Goal: Task Accomplishment & Management: Manage account settings

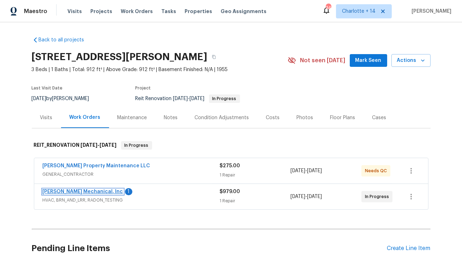
click at [74, 192] on link "[PERSON_NAME] Mechanical, Inc" at bounding box center [83, 191] width 80 height 5
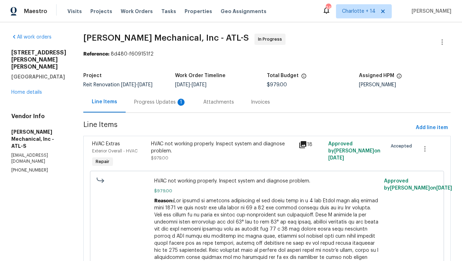
click at [168, 104] on div "Progress Updates 1" at bounding box center [160, 101] width 52 height 7
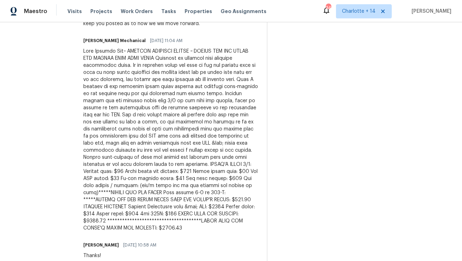
scroll to position [250, 0]
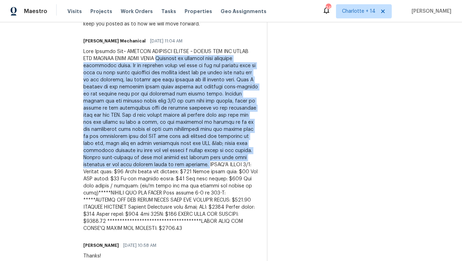
drag, startPoint x: 159, startPoint y: 59, endPoint x: 197, endPoint y: 150, distance: 98.9
click at [197, 150] on div at bounding box center [170, 140] width 175 height 184
copy div "Returned to property from previous diagnostic visit. On my previous visit was a…"
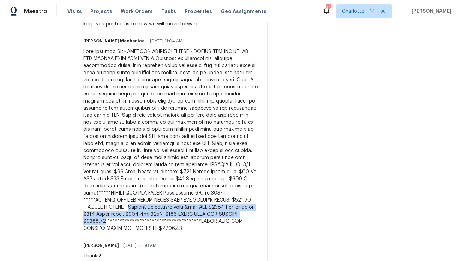
drag, startPoint x: 166, startPoint y: 185, endPoint x: 285, endPoint y: 191, distance: 119.5
click at [258, 191] on div at bounding box center [170, 140] width 175 height 184
copy div "Replace Evaporator coil &amp; TXV: $1800 Filter dryer: $125 Flush lines: $150 6…"
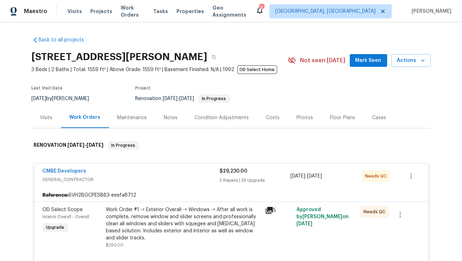
scroll to position [4948, 0]
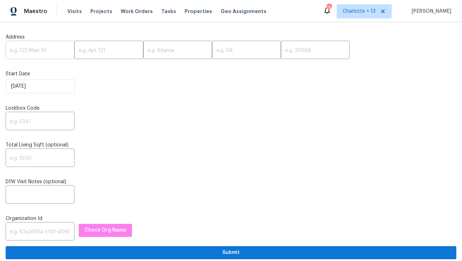
click at [50, 51] on input "text" at bounding box center [40, 50] width 69 height 17
paste input "34 Powder Brook Ct, Dallas, GA 30157"
click at [57, 49] on input "34 Powder Brook Ct, Dallas, GA 30157" at bounding box center [40, 50] width 69 height 17
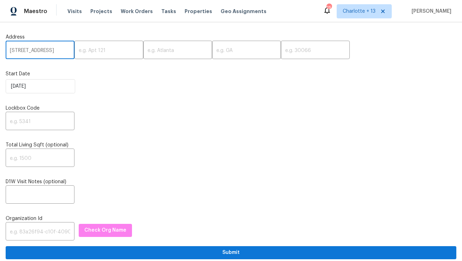
scroll to position [0, 18]
type input "34 Powder Brook Ct, Dallas, GA"
click at [281, 52] on input "text" at bounding box center [315, 50] width 69 height 17
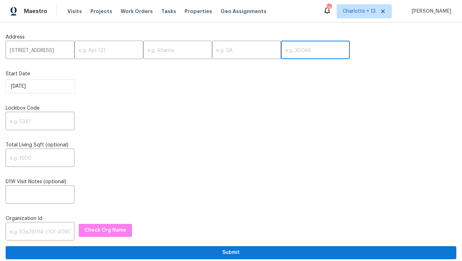
paste input "30157"
type input "30157"
click at [60, 51] on input "34 Powder Brook Ct, Dallas, GA" at bounding box center [40, 50] width 69 height 17
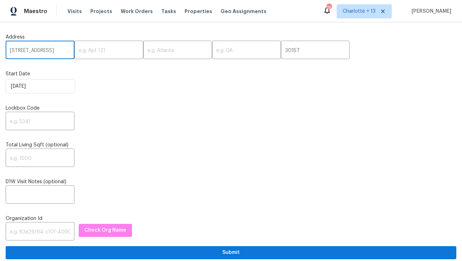
click at [60, 51] on input "34 Powder Brook Ct, Dallas, GA" at bounding box center [40, 50] width 69 height 17
type input "34 Powder Brook Ct,, GA"
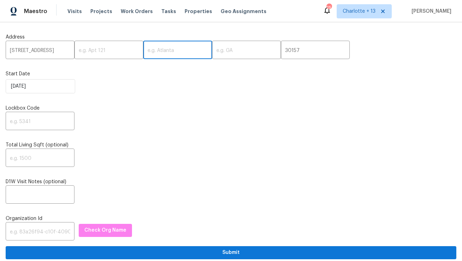
click at [153, 49] on input "text" at bounding box center [177, 50] width 69 height 17
paste input "[GEOGRAPHIC_DATA]"
type input "[GEOGRAPHIC_DATA]"
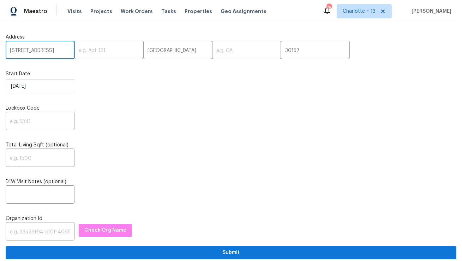
click at [61, 51] on input "34 Powder Brook Ct,, GA" at bounding box center [40, 50] width 69 height 17
type input "34 Powder Brook Ct,,"
click at [212, 56] on input "text" at bounding box center [246, 50] width 69 height 17
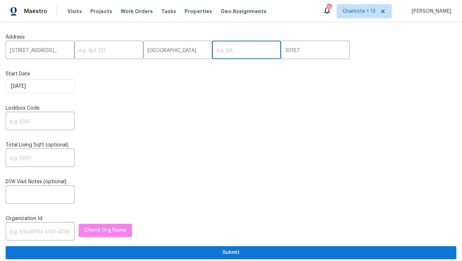
paste input "GA"
type input "GA"
click at [60, 52] on input "34 Powder Brook Ct,," at bounding box center [40, 50] width 69 height 17
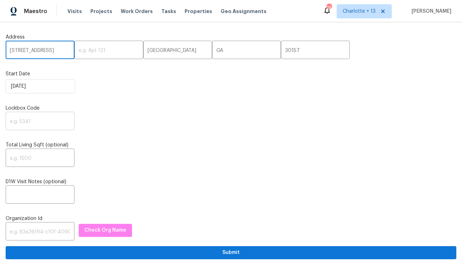
type input "[STREET_ADDRESS]"
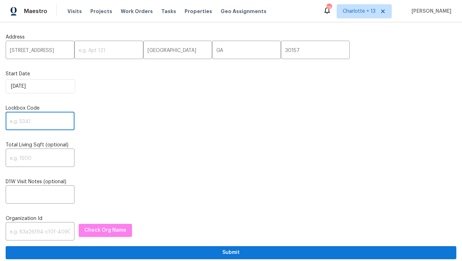
click at [29, 123] on input "text" at bounding box center [40, 121] width 69 height 17
type input "0000"
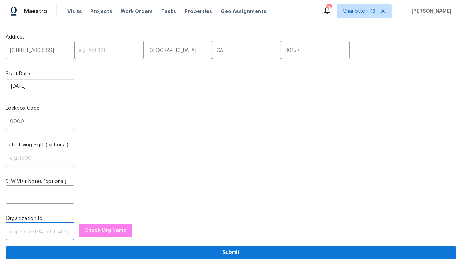
click at [39, 233] on input "text" at bounding box center [40, 231] width 69 height 17
paste input "1349d153-b359-4f9b-b4dd-758ff939cc37"
type input "1349d153-b359-4f9b-b4dd-758ff939cc37"
click at [89, 230] on span "Check Org Name" at bounding box center [105, 230] width 42 height 9
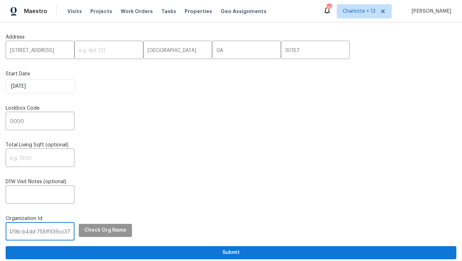
scroll to position [0, 0]
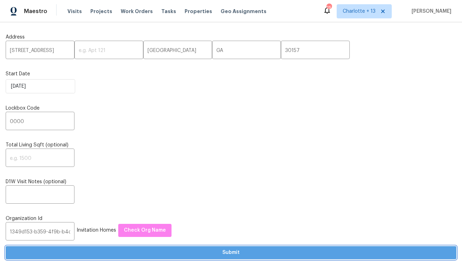
click at [122, 253] on span "Submit" at bounding box center [231, 252] width 440 height 9
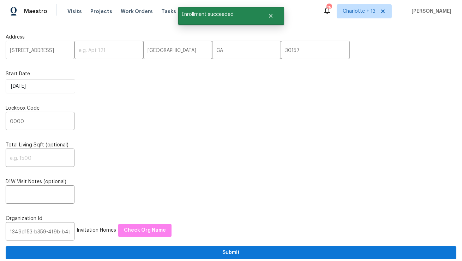
click at [41, 48] on input "[STREET_ADDRESS]" at bounding box center [40, 50] width 69 height 17
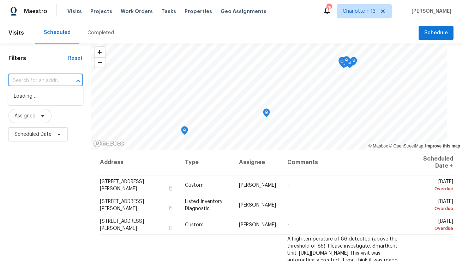
click at [36, 79] on input "text" at bounding box center [35, 80] width 54 height 11
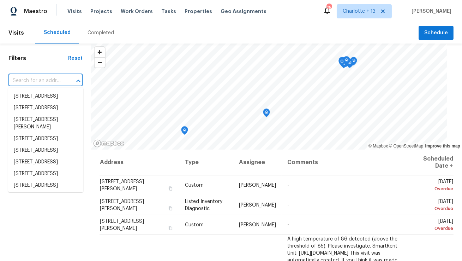
paste input "[STREET_ADDRESS]"
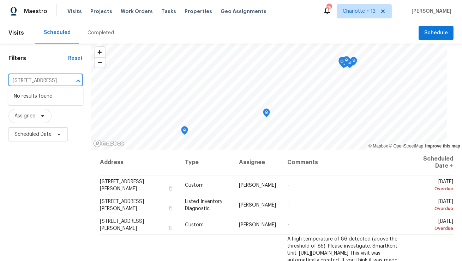
type input "[STREET_ADDRESS]"
click at [376, 9] on span "Charlotte + 13" at bounding box center [359, 11] width 33 height 7
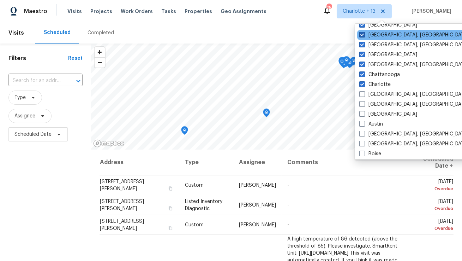
scroll to position [80, 0]
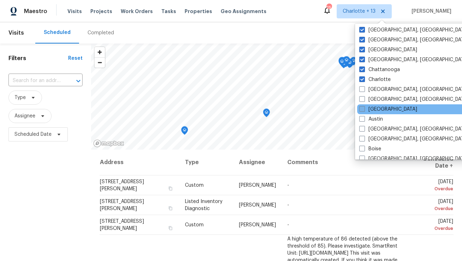
click at [373, 107] on label "[GEOGRAPHIC_DATA]" at bounding box center [388, 109] width 58 height 7
click at [364, 107] on input "[GEOGRAPHIC_DATA]" at bounding box center [361, 108] width 5 height 5
checkbox input "true"
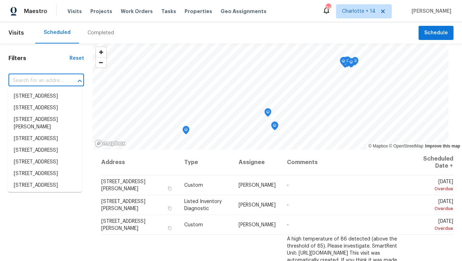
click at [41, 78] on input "text" at bounding box center [36, 80] width 56 height 11
paste input "[STREET_ADDRESS]"
type input "[STREET_ADDRESS]"
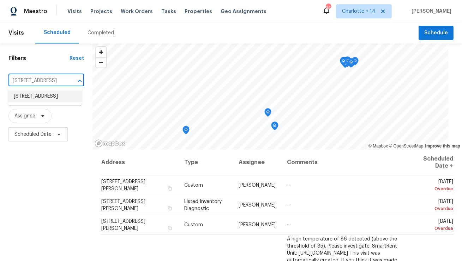
click at [41, 94] on li "[STREET_ADDRESS]" at bounding box center [45, 96] width 74 height 12
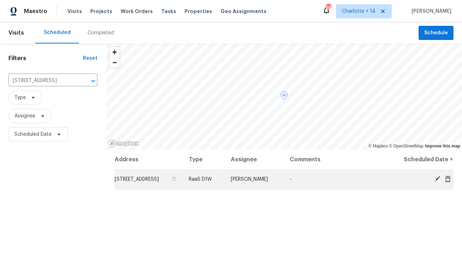
click at [447, 180] on icon at bounding box center [448, 178] width 6 height 6
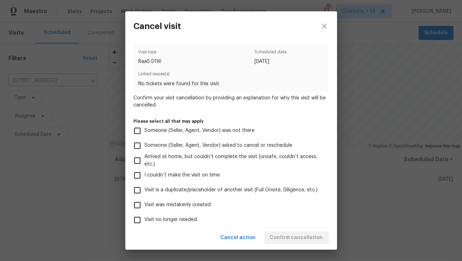
click at [198, 202] on span "Visit was mistakenly created" at bounding box center [178, 204] width 66 height 7
click at [145, 202] on input "Visit was mistakenly created" at bounding box center [137, 204] width 15 height 15
checkbox input "true"
click at [287, 236] on span "Confirm cancellation" at bounding box center [296, 237] width 53 height 9
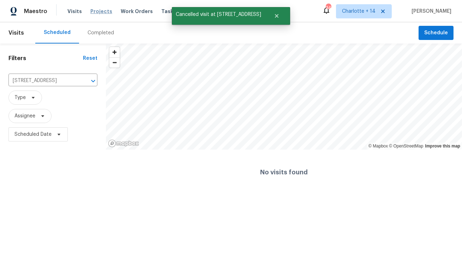
click at [95, 12] on span "Projects" at bounding box center [101, 11] width 22 height 7
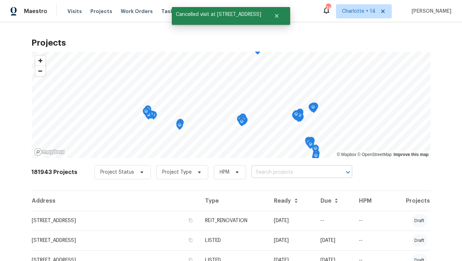
click at [270, 175] on input "text" at bounding box center [292, 172] width 81 height 11
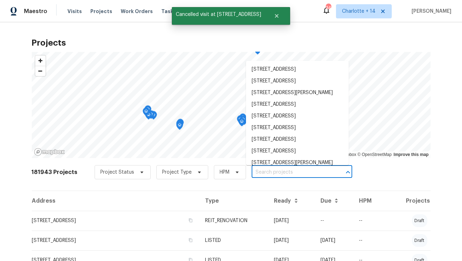
paste input "[STREET_ADDRESS]"
type input "[STREET_ADDRESS]"
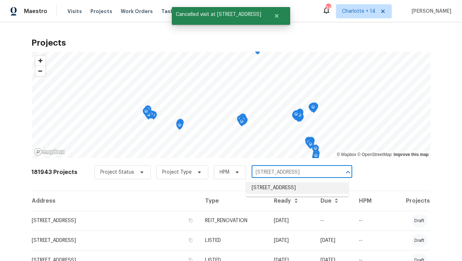
click at [264, 188] on li "[STREET_ADDRESS]" at bounding box center [297, 188] width 103 height 12
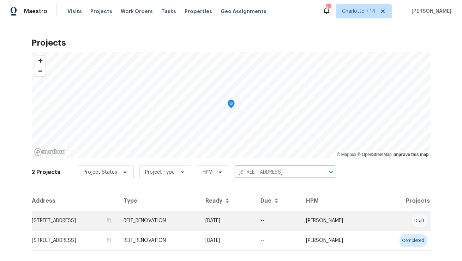
click at [79, 217] on td "[STREET_ADDRESS]" at bounding box center [75, 220] width 86 height 20
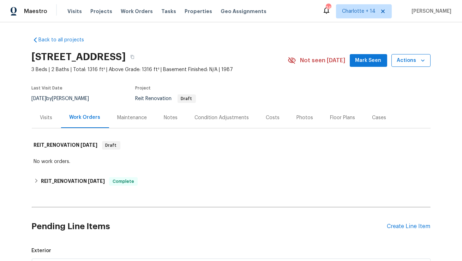
click at [411, 61] on span "Actions" at bounding box center [411, 60] width 28 height 9
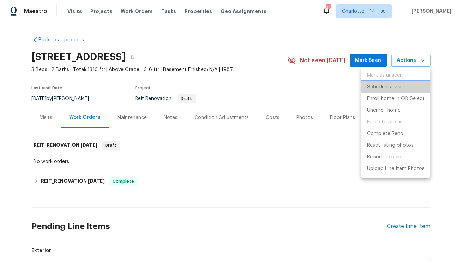
click at [387, 86] on p "Schedule a visit" at bounding box center [385, 86] width 36 height 7
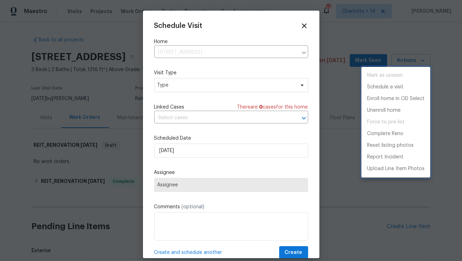
click at [214, 88] on div at bounding box center [231, 130] width 462 height 261
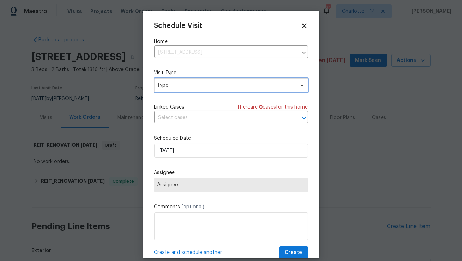
click at [214, 87] on span "Type" at bounding box center [225, 85] width 137 height 7
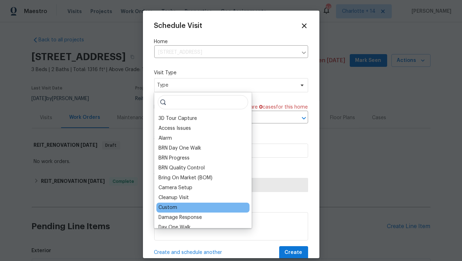
click at [190, 207] on div "Custom" at bounding box center [202, 207] width 93 height 10
click at [171, 208] on div "Custom" at bounding box center [168, 207] width 19 height 7
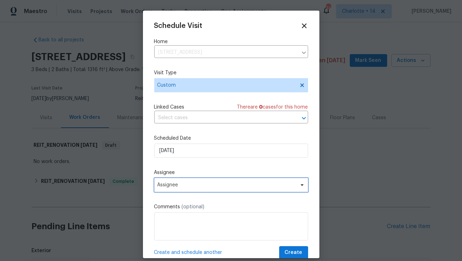
click at [200, 184] on span "Assignee" at bounding box center [226, 185] width 138 height 6
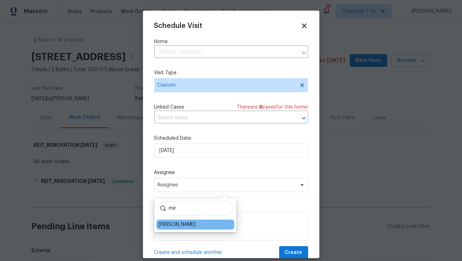
type input "mir"
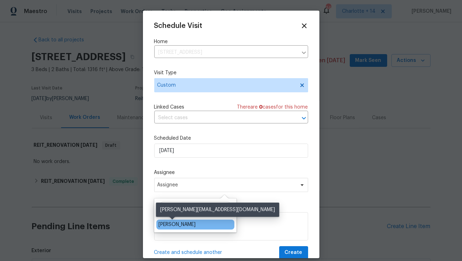
click at [172, 222] on div "[PERSON_NAME]" at bounding box center [177, 224] width 37 height 7
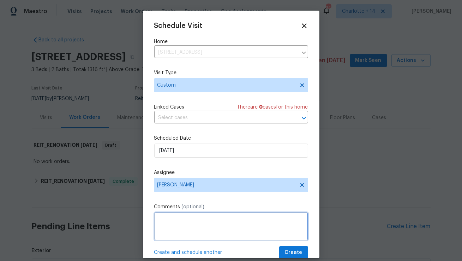
click at [172, 230] on textarea at bounding box center [231, 226] width 154 height 28
paste textarea "[STREET_ADDRESS]"
type textarea "[STREET_ADDRESS]"
drag, startPoint x: 214, startPoint y: 226, endPoint x: 131, endPoint y: 224, distance: 82.3
click at [131, 224] on div "Schedule Visit Home [STREET_ADDRESS] ​ Visit Type Custom Linked Cases There are…" at bounding box center [231, 130] width 462 height 261
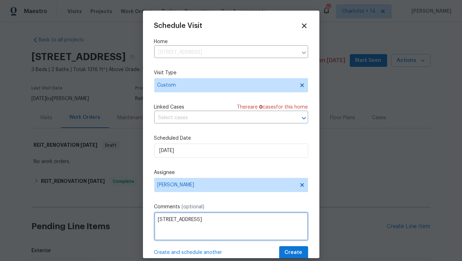
drag, startPoint x: 159, startPoint y: 221, endPoint x: 226, endPoint y: 224, distance: 67.2
click at [226, 224] on textarea "[STREET_ADDRESS]" at bounding box center [231, 226] width 154 height 28
paste textarea "Access instructions: Igloo 176 117 58"
paste textarea "gent reported recent hole in ceiling. Please scope to repair ceiling/roof to en…"
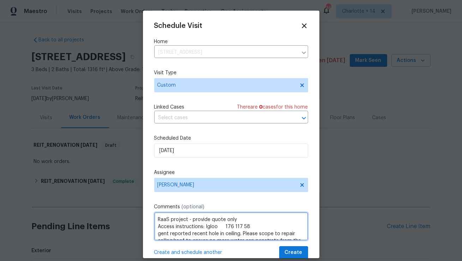
scroll to position [10, 0]
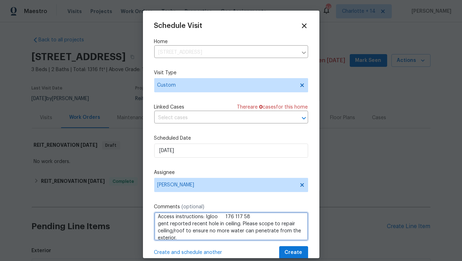
type textarea "RaaS project - provide quote only Access instructions: Igloo 176 117 58 gent re…"
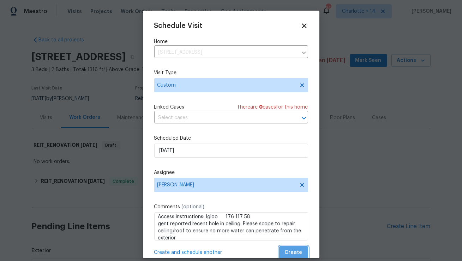
click at [296, 254] on span "Create" at bounding box center [294, 252] width 18 height 9
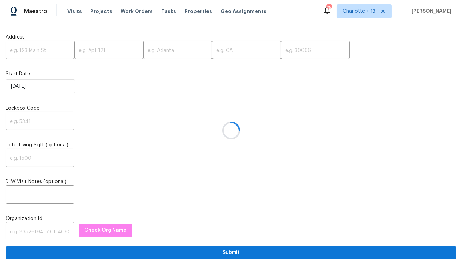
click at [47, 45] on div at bounding box center [231, 130] width 462 height 261
click at [41, 52] on input "text" at bounding box center [40, 50] width 69 height 17
paste input "2755 Rockcliff Rd SE, Atlanta, GA 30316"
click at [54, 51] on input "2755 Rockcliff Rd SE, Atlanta, GA 30316" at bounding box center [40, 50] width 69 height 17
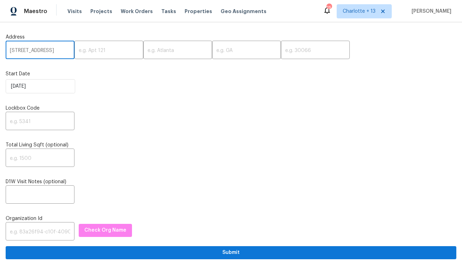
click at [54, 51] on input "2755 Rockcliff Rd SE, Atlanta, GA 30316" at bounding box center [40, 50] width 69 height 17
type input "2755 Rockcliff Rd SE, Atlanta, GA"
click at [281, 50] on input "text" at bounding box center [315, 50] width 69 height 17
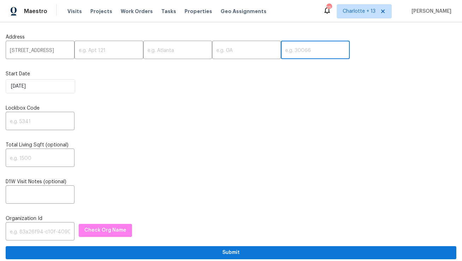
paste input "30316"
type input "30316"
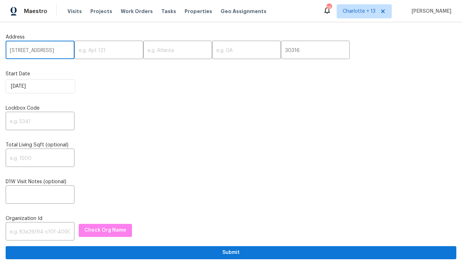
click at [61, 50] on input "2755 Rockcliff Rd SE, Atlanta, GA" at bounding box center [40, 50] width 69 height 17
type input "2755 Rockcliff Rd SE,, GA"
click at [154, 50] on input "text" at bounding box center [177, 50] width 69 height 17
paste input "[GEOGRAPHIC_DATA]"
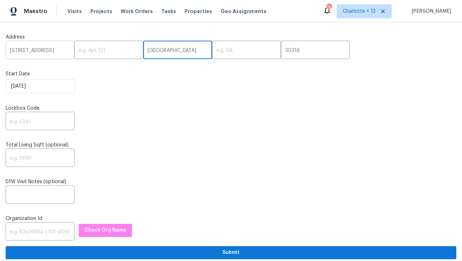
type input "[GEOGRAPHIC_DATA]"
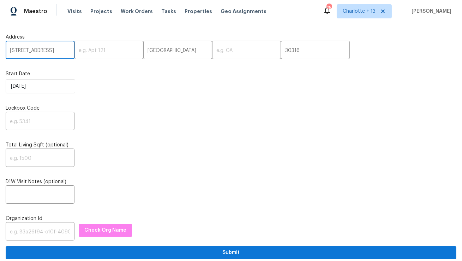
click at [63, 53] on input "2755 Rockcliff Rd SE,, GA" at bounding box center [40, 50] width 69 height 17
type input "2755 Rockcliff Rd SE,,"
click at [212, 51] on input "text" at bounding box center [246, 50] width 69 height 17
paste input "GA"
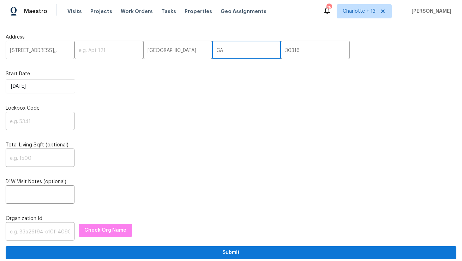
type input "GA"
click at [64, 49] on input "2755 Rockcliff Rd SE,," at bounding box center [40, 50] width 69 height 17
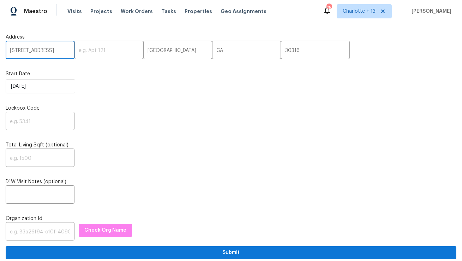
type input "2755 Rockcliff Rd SE"
click at [47, 117] on input "text" at bounding box center [40, 121] width 69 height 17
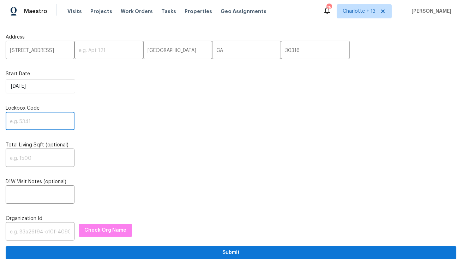
paste input "1684"
type input "1684"
click at [31, 231] on input "text" at bounding box center [40, 231] width 69 height 17
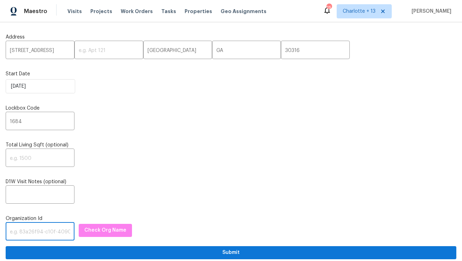
paste input "1349d153-b359-4f9b-b4dd-758ff939cc37"
type input "1349d153-b359-4f9b-b4dd-758ff939cc37"
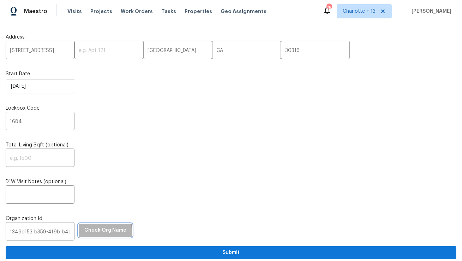
click at [84, 234] on span "Check Org Name" at bounding box center [105, 230] width 42 height 9
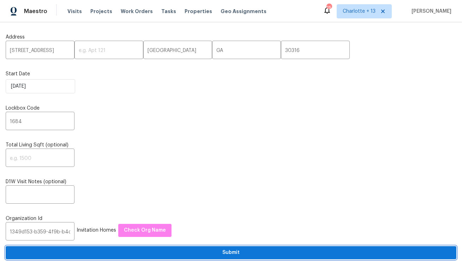
click at [97, 253] on span "Submit" at bounding box center [231, 252] width 440 height 9
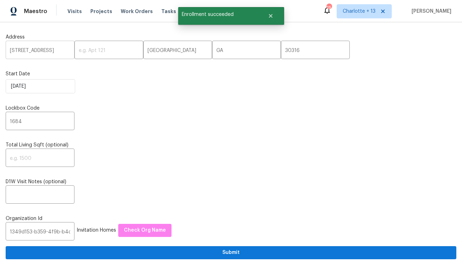
click at [42, 49] on input "2755 Rockcliff Rd SE" at bounding box center [40, 50] width 69 height 17
click at [72, 9] on span "Visits" at bounding box center [74, 11] width 14 height 7
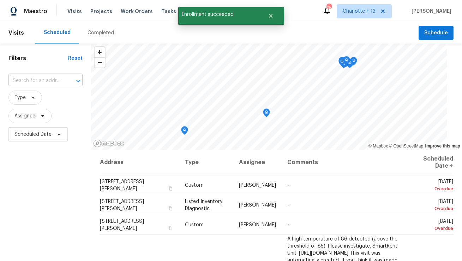
click at [38, 81] on input "text" at bounding box center [35, 80] width 54 height 11
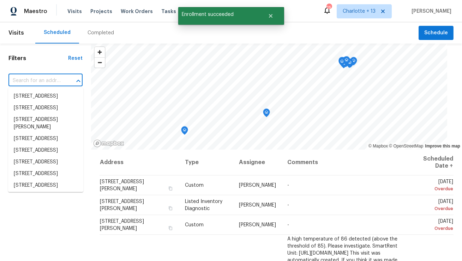
paste input "2755 Rockcliff Rd SE"
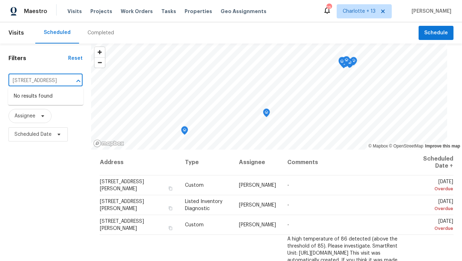
type input "2755 Rockcliff Rd SE"
click at [376, 13] on span "Charlotte + 13" at bounding box center [359, 11] width 33 height 7
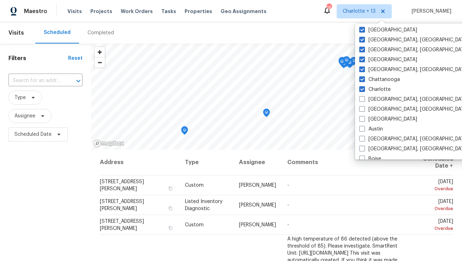
scroll to position [122, 0]
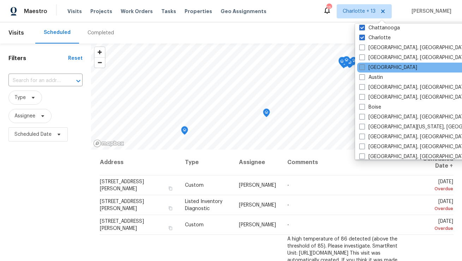
click at [372, 67] on label "[GEOGRAPHIC_DATA]" at bounding box center [388, 67] width 58 height 7
click at [364, 67] on input "[GEOGRAPHIC_DATA]" at bounding box center [361, 66] width 5 height 5
checkbox input "true"
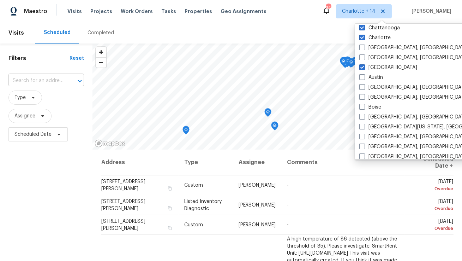
click at [44, 80] on input "text" at bounding box center [36, 80] width 56 height 11
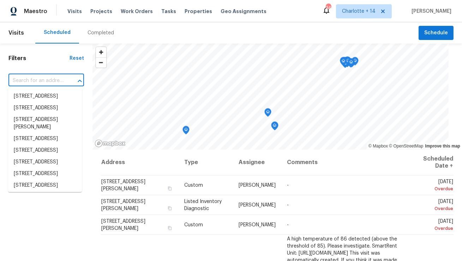
paste input "2755 Rockcliff Rd SE"
type input "2755 Rockcliff Rd SE"
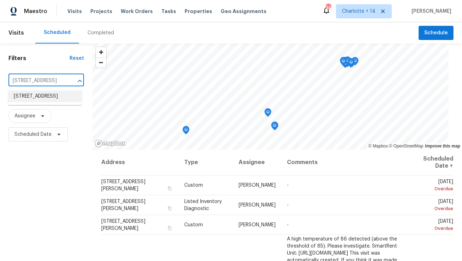
click at [38, 95] on li "2755 Rockcliff Rd SE, Atlanta, GA 30316" at bounding box center [45, 96] width 74 height 12
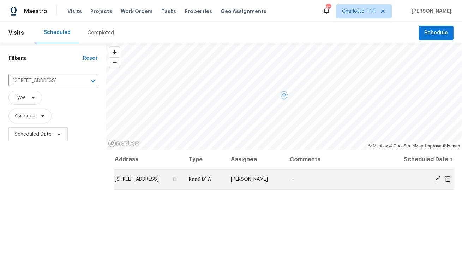
click at [448, 177] on icon at bounding box center [448, 178] width 6 height 6
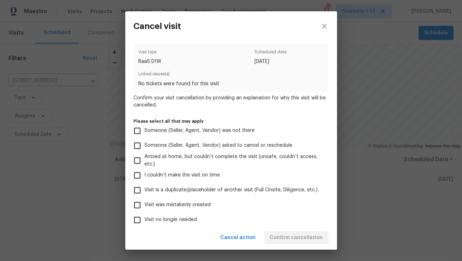
click at [194, 202] on span "Visit was mistakenly created" at bounding box center [178, 204] width 66 height 7
click at [145, 202] on input "Visit was mistakenly created" at bounding box center [137, 204] width 15 height 15
checkbox input "true"
click at [315, 235] on span "Confirm cancellation" at bounding box center [296, 237] width 53 height 9
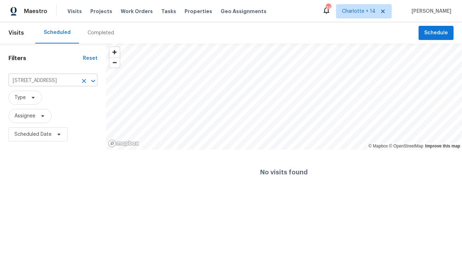
click at [59, 80] on input "2755 Rockcliff Rd SE, Atlanta, GA 30316" at bounding box center [42, 80] width 69 height 11
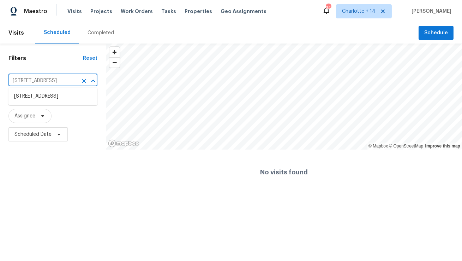
click at [59, 80] on input "2755 Rockcliff Rd SE, Atlanta, GA 30316" at bounding box center [42, 80] width 69 height 11
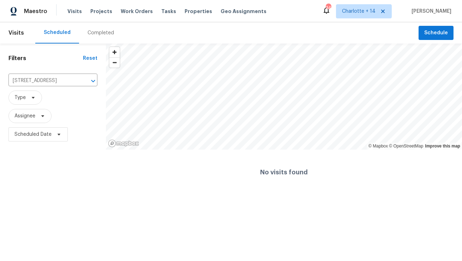
click at [90, 16] on div "Visits Projects Work Orders Tasks Properties Geo Assignments" at bounding box center [171, 11] width 208 height 14
click at [94, 14] on span "Projects" at bounding box center [101, 11] width 22 height 7
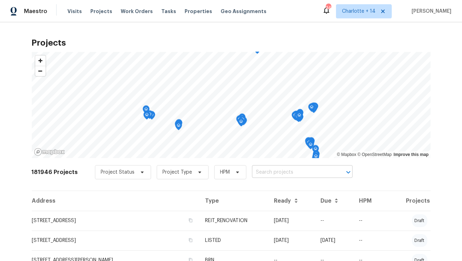
click at [257, 175] on input "text" at bounding box center [292, 172] width 81 height 11
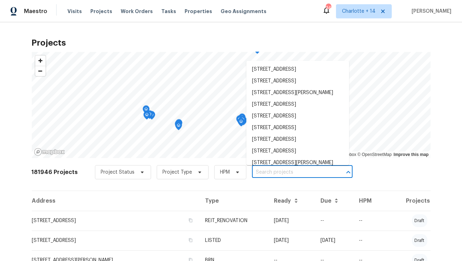
paste input "2755 Rockcliff Rd SE, Atlanta, GA 30316"
type input "2755 Rockcliff Rd SE, Atlanta, GA 30316"
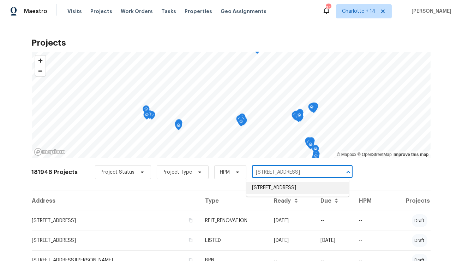
click at [258, 190] on li "2755 Rockcliff Rd SE, Atlanta, GA 30316" at bounding box center [297, 188] width 103 height 12
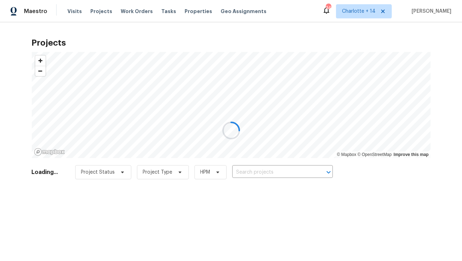
type input "2755 Rockcliff Rd SE, Atlanta, GA 30316"
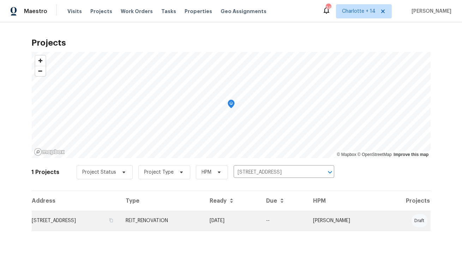
click at [115, 215] on td "2755 Rockcliff Rd SE, Atlanta, GA 30316" at bounding box center [76, 220] width 89 height 20
